Goal: Task Accomplishment & Management: Manage account settings

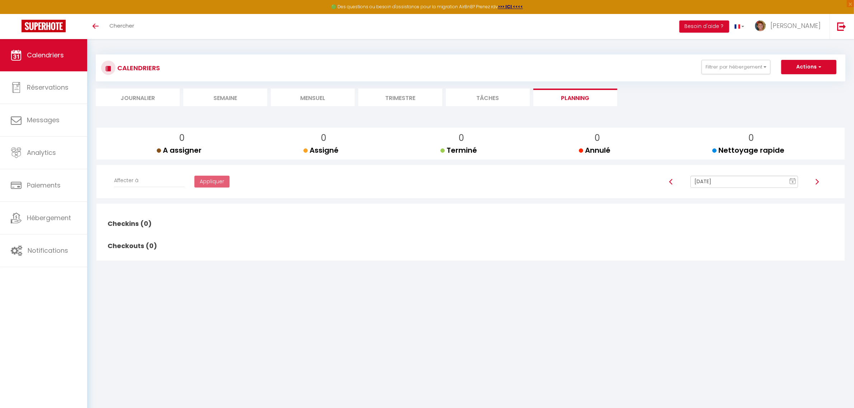
click at [794, 183] on rect at bounding box center [793, 181] width 6 height 5
click at [776, 242] on td "17" at bounding box center [775, 242] width 11 height 11
type input "[DATE]"
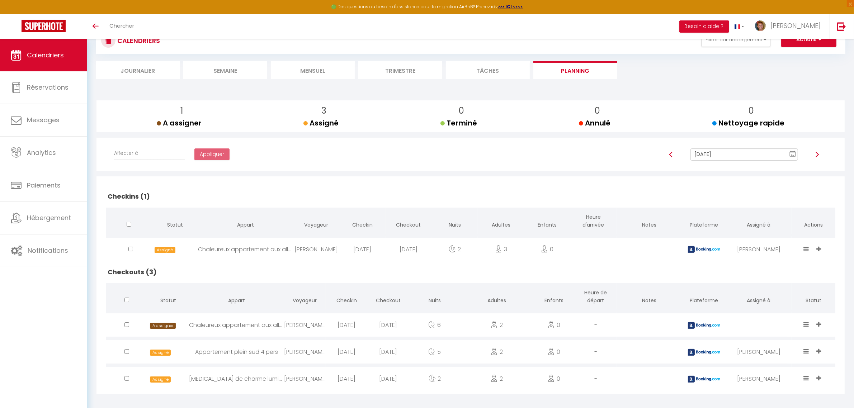
scroll to position [39, 0]
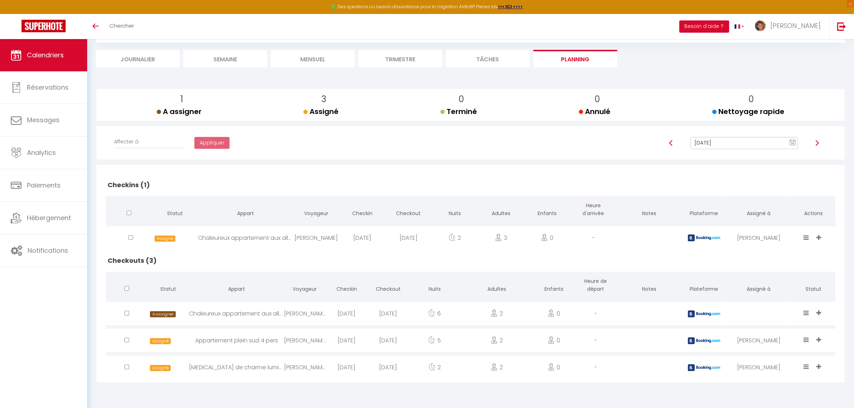
click at [821, 312] on icon at bounding box center [819, 313] width 5 height 6
click at [785, 282] on li "[PERSON_NAME]" at bounding box center [786, 286] width 77 height 14
click at [819, 366] on icon at bounding box center [819, 367] width 5 height 6
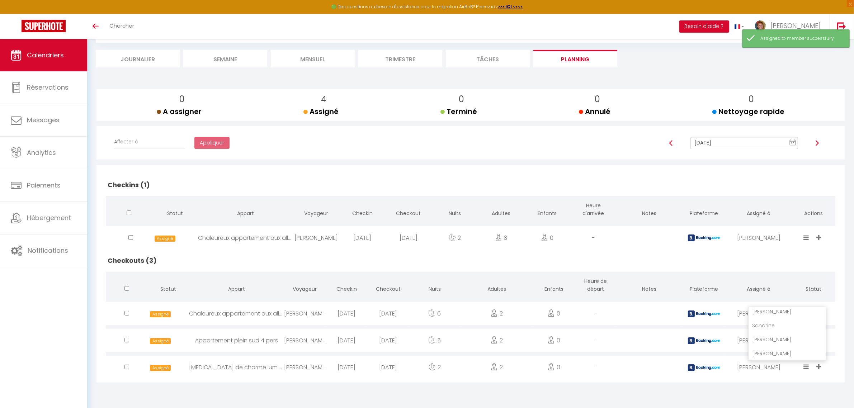
click at [788, 337] on li "[PERSON_NAME]" at bounding box center [786, 340] width 77 height 14
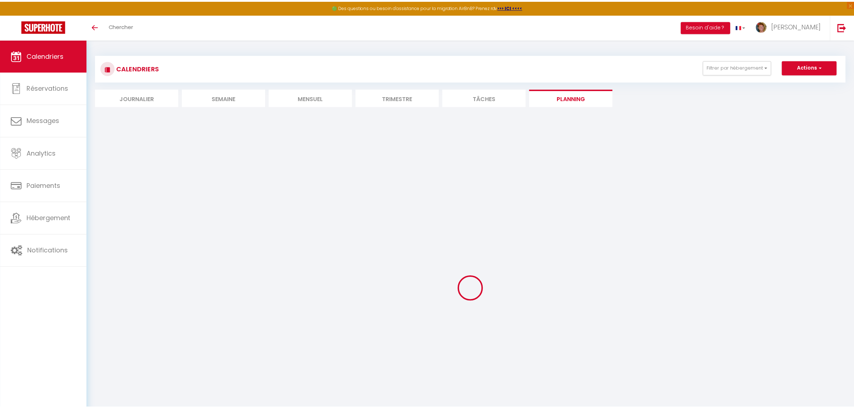
scroll to position [39, 0]
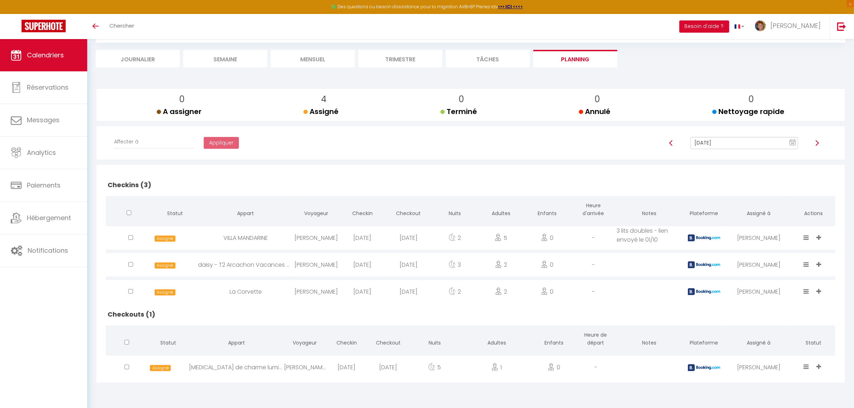
click at [804, 364] on icon at bounding box center [806, 367] width 5 height 6
click at [773, 325] on li "Terminé" at bounding box center [784, 328] width 57 height 14
click at [401, 61] on li "Trimestre" at bounding box center [400, 59] width 84 height 18
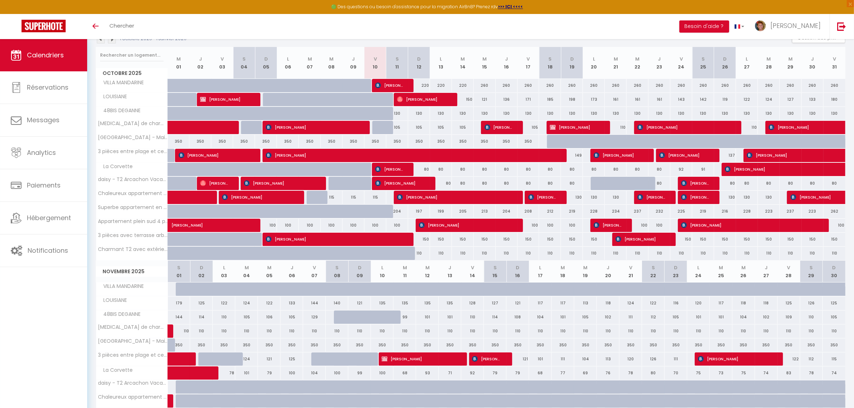
scroll to position [84, 0]
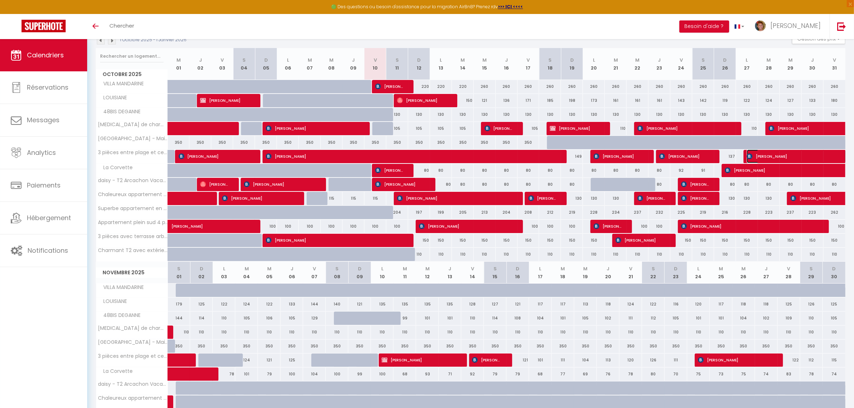
click at [793, 154] on span "Valerie Schuller" at bounding box center [796, 157] width 99 height 14
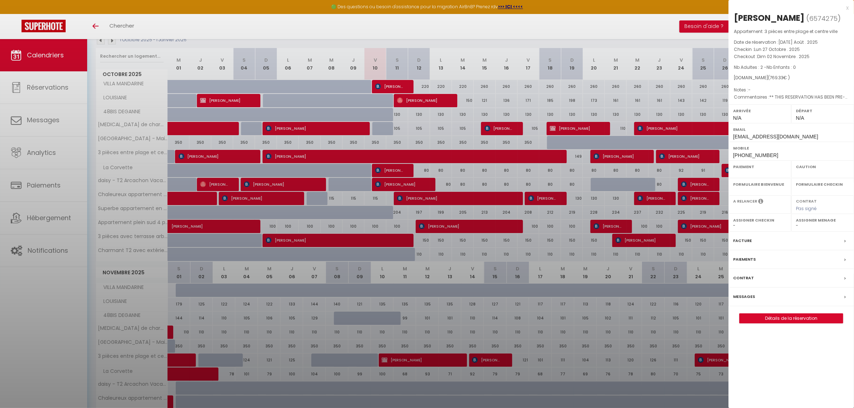
select select "OK"
select select "0"
select select "1"
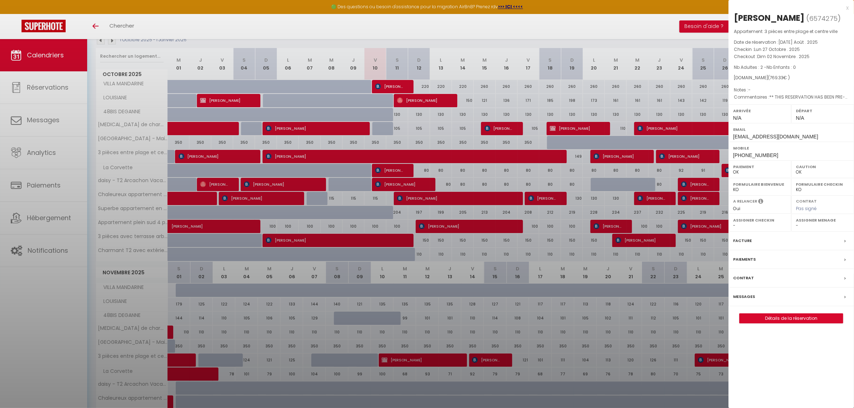
select select "11213"
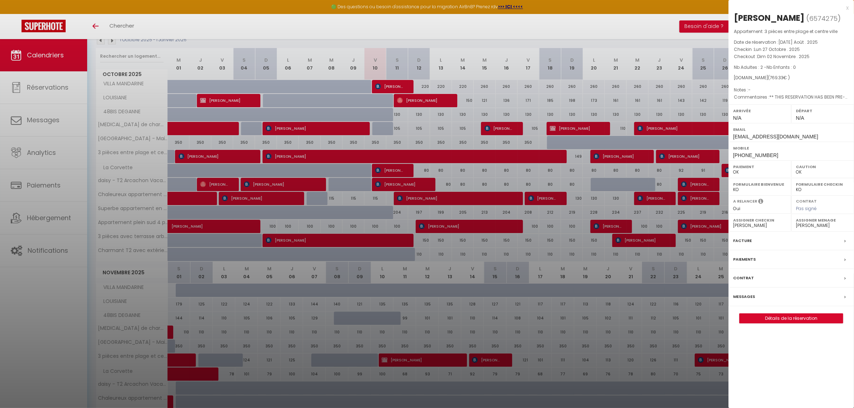
click at [845, 8] on div "x" at bounding box center [788, 8] width 120 height 9
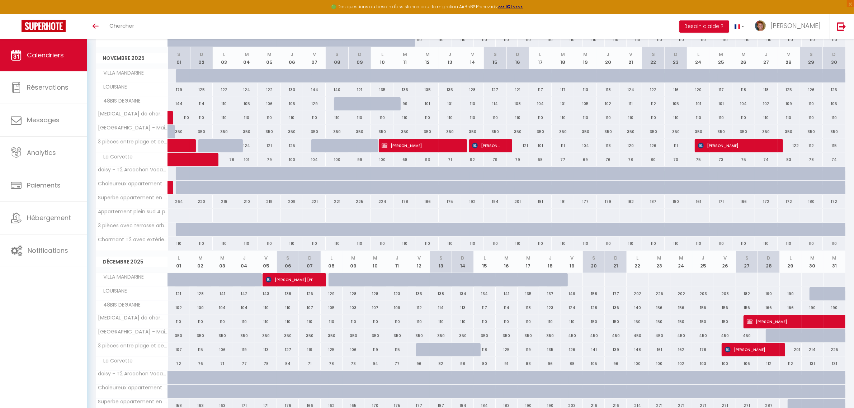
scroll to position [218, 0]
